Goal: Information Seeking & Learning: Learn about a topic

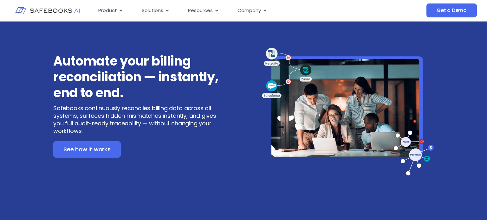
click at [183, 61] on h3 "Automate your billing reconciliation — instantly, end to end." at bounding box center [140, 77] width 174 height 48
click at [198, 77] on h3 "Automate your billing reconciliation — instantly, end to end." at bounding box center [140, 77] width 174 height 48
click at [210, 78] on h3 "Automate your billing reconciliation — instantly, end to end." at bounding box center [140, 77] width 174 height 48
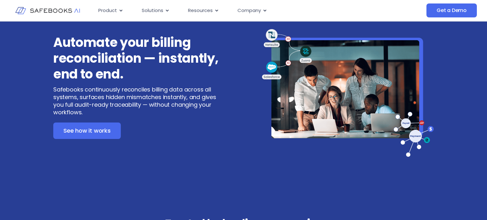
scroll to position [19, 0]
click at [84, 72] on h3 "Automate your billing reconciliation — instantly, end to end." at bounding box center [140, 58] width 174 height 48
click at [108, 77] on h3 "Automate your billing reconciliation — instantly, end to end." at bounding box center [140, 58] width 174 height 48
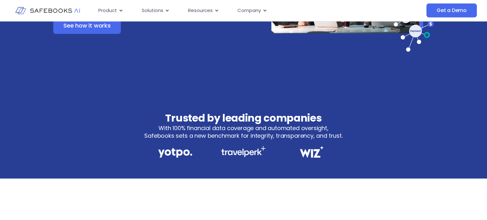
scroll to position [0, 0]
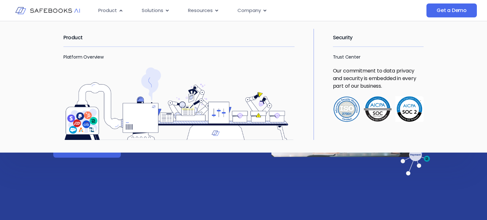
click at [74, 36] on h2 "Product" at bounding box center [178, 38] width 231 height 18
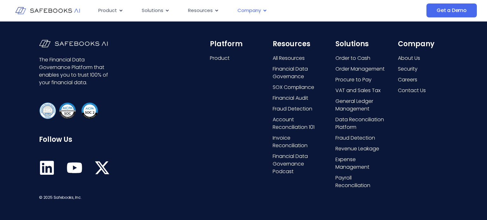
scroll to position [1368, 0]
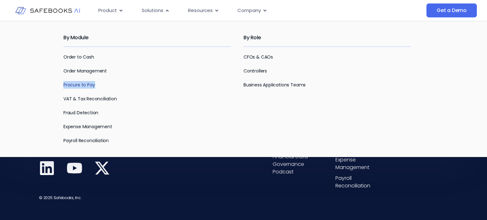
copy link "Procure to Pay"
copy link "VAT & Tax Reconciliation"
copy link "Expense Management"
